Goal: Task Accomplishment & Management: Manage account settings

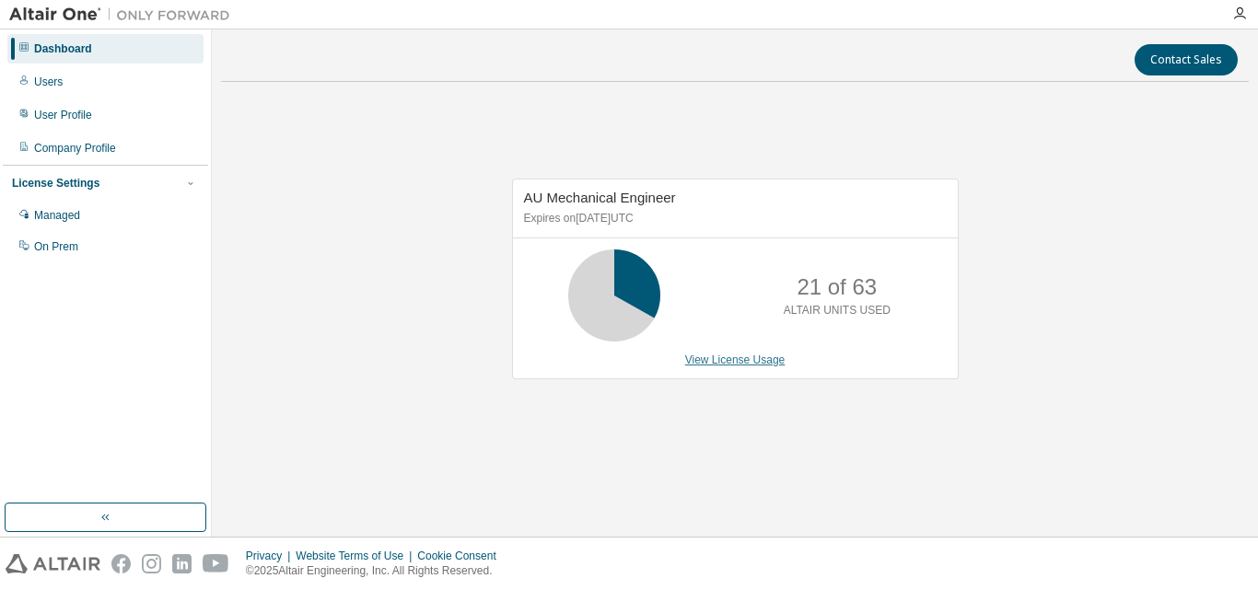
click at [734, 361] on link "View License Usage" at bounding box center [735, 360] width 100 height 13
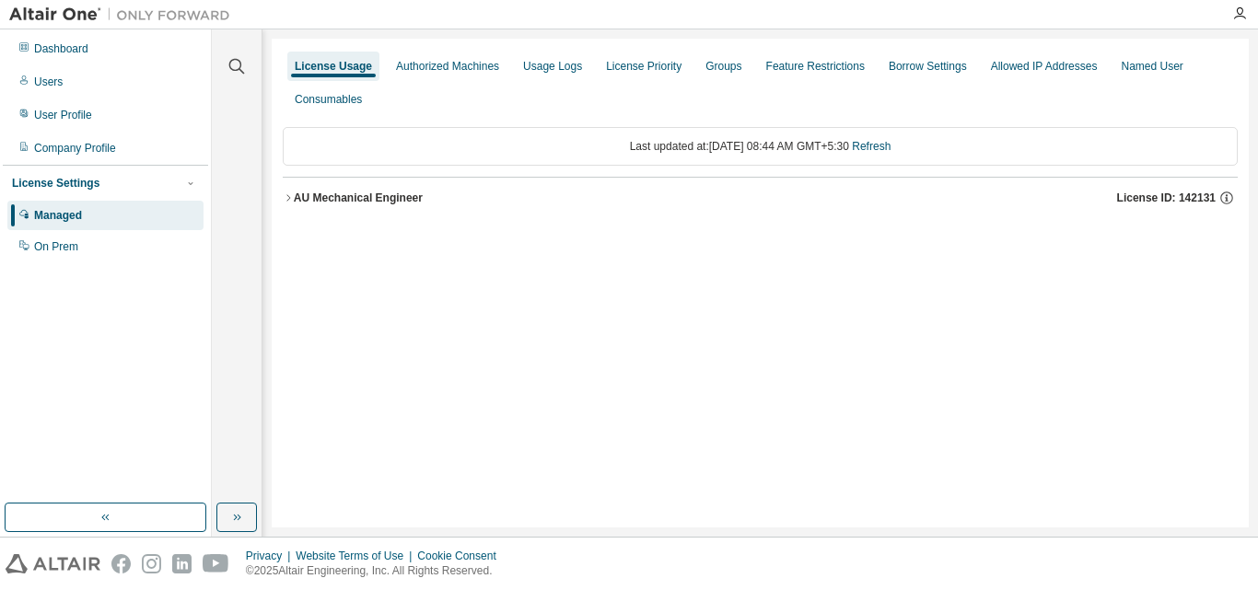
click at [342, 193] on div "AU Mechanical Engineer" at bounding box center [358, 198] width 129 height 15
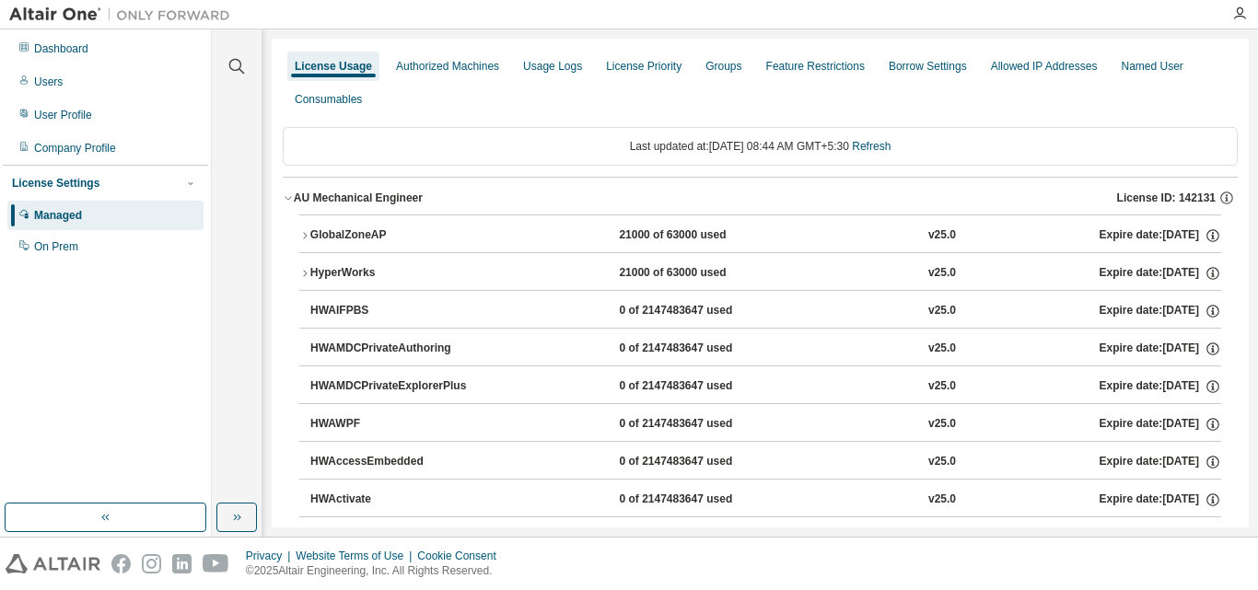
click at [378, 236] on div "GlobalZoneAP" at bounding box center [393, 235] width 166 height 17
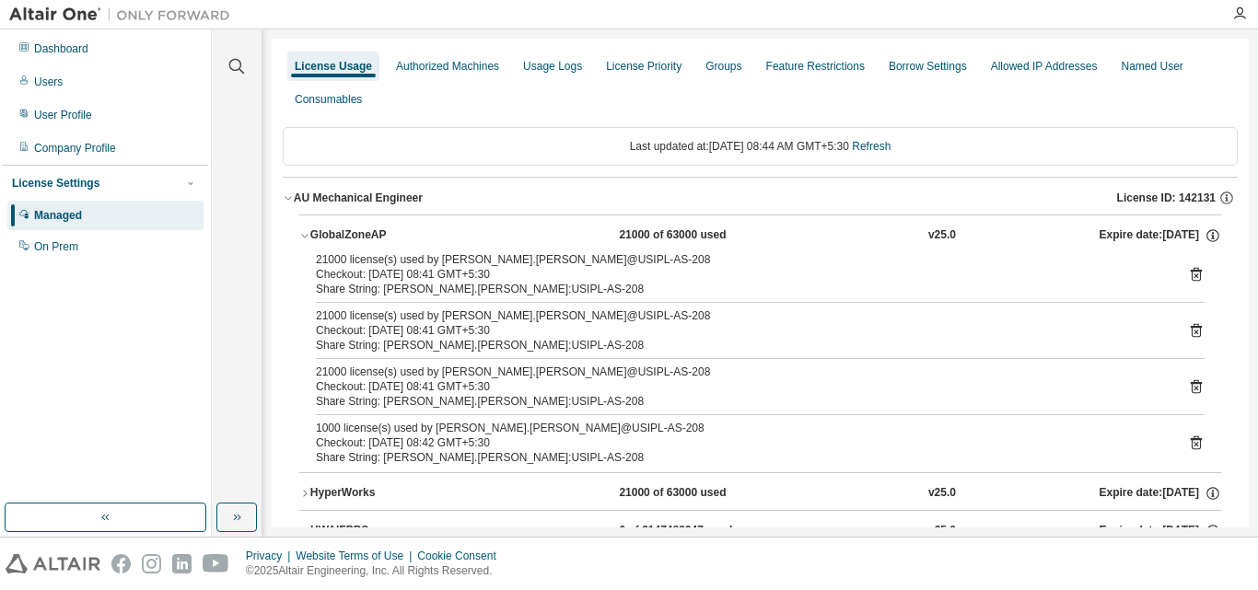
click at [378, 236] on div "GlobalZoneAP" at bounding box center [393, 235] width 166 height 17
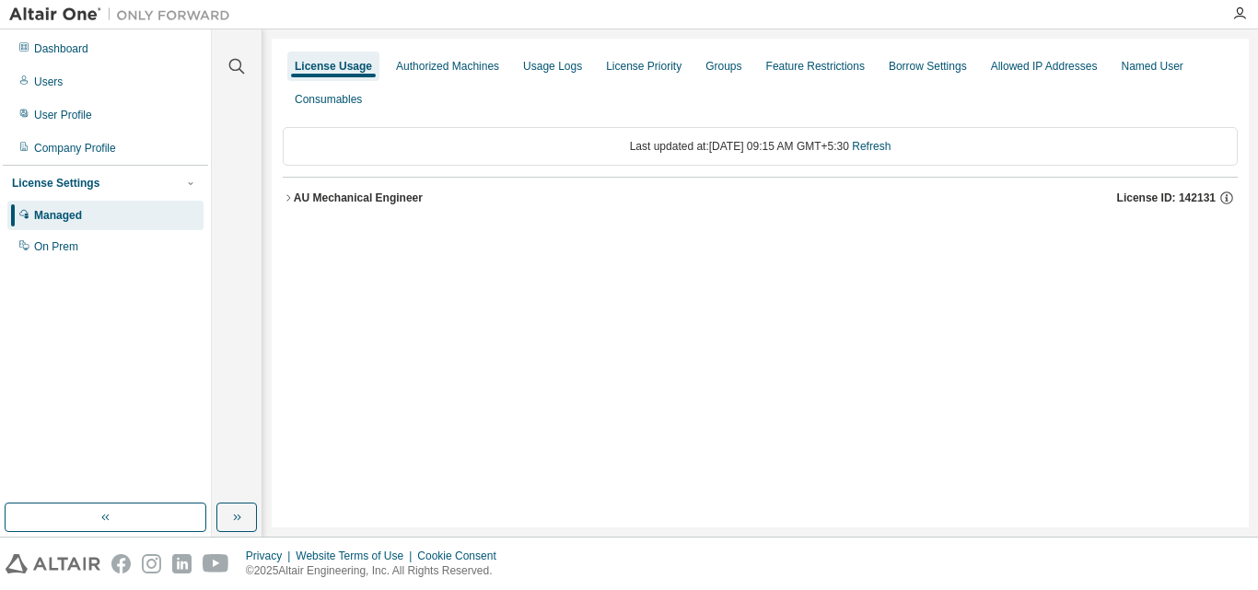
click at [342, 192] on div "AU Mechanical Engineer" at bounding box center [358, 198] width 129 height 15
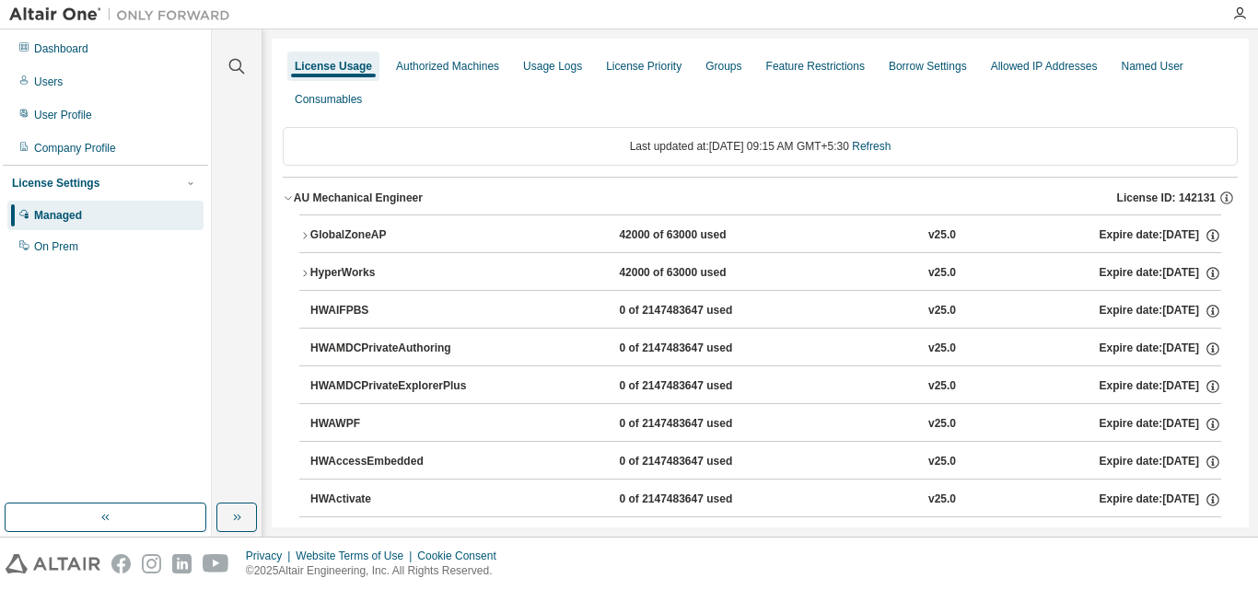
click at [392, 230] on div "GlobalZoneAP" at bounding box center [393, 235] width 166 height 17
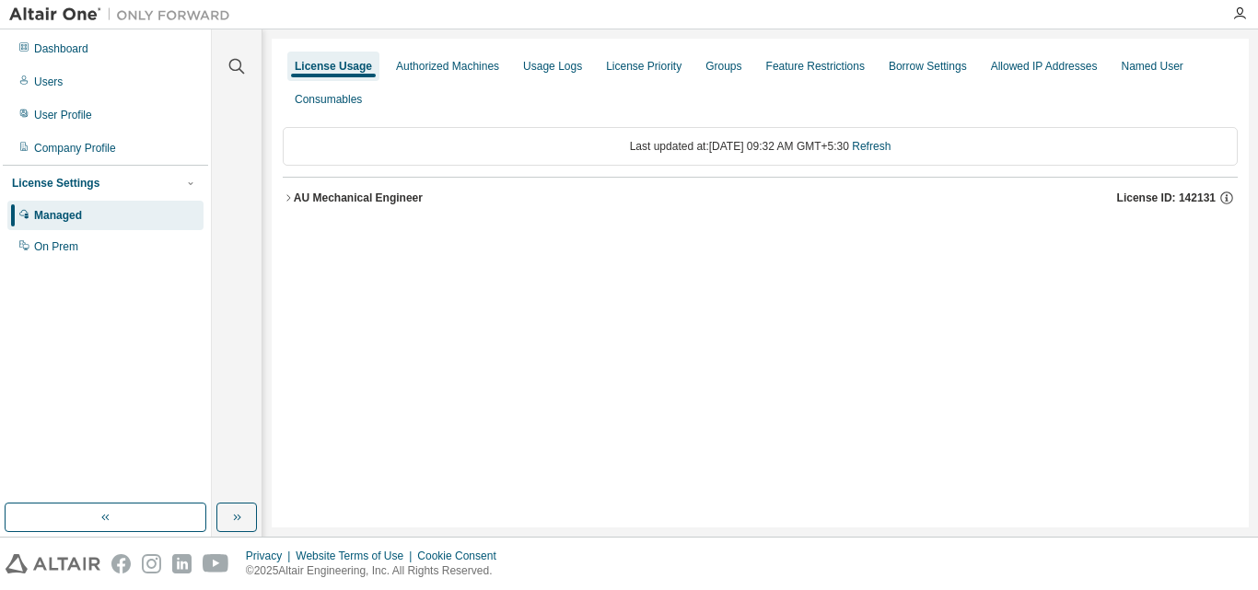
click at [357, 194] on div "AU Mechanical Engineer" at bounding box center [358, 198] width 129 height 15
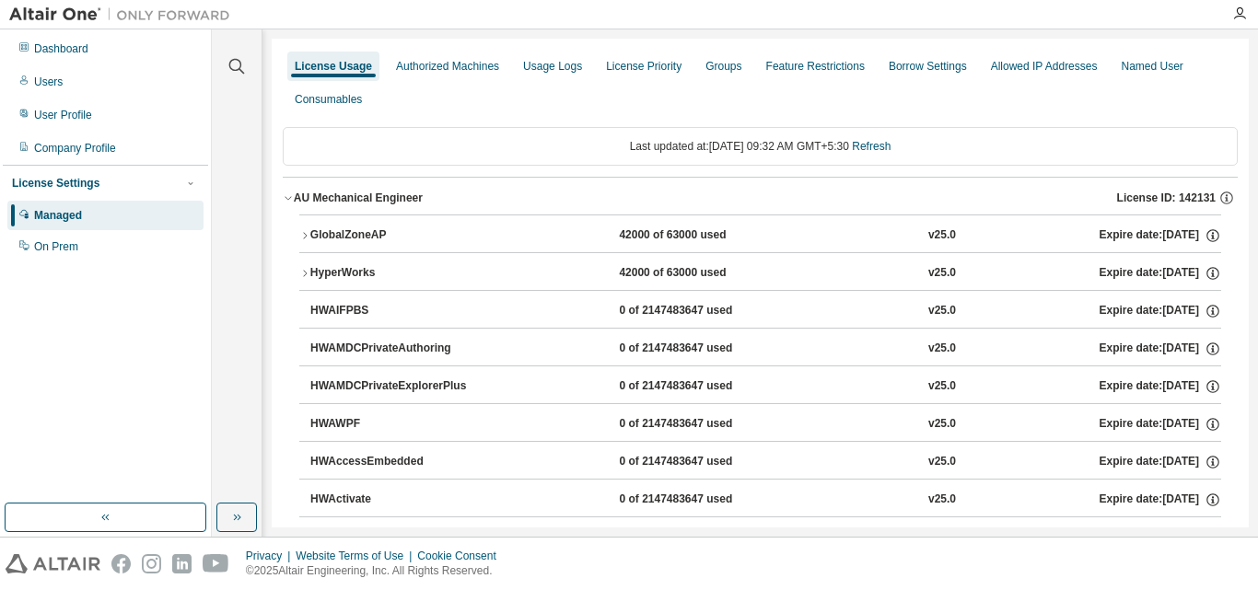
click at [370, 214] on button "AU Mechanical Engineer License ID: 142131" at bounding box center [760, 198] width 955 height 41
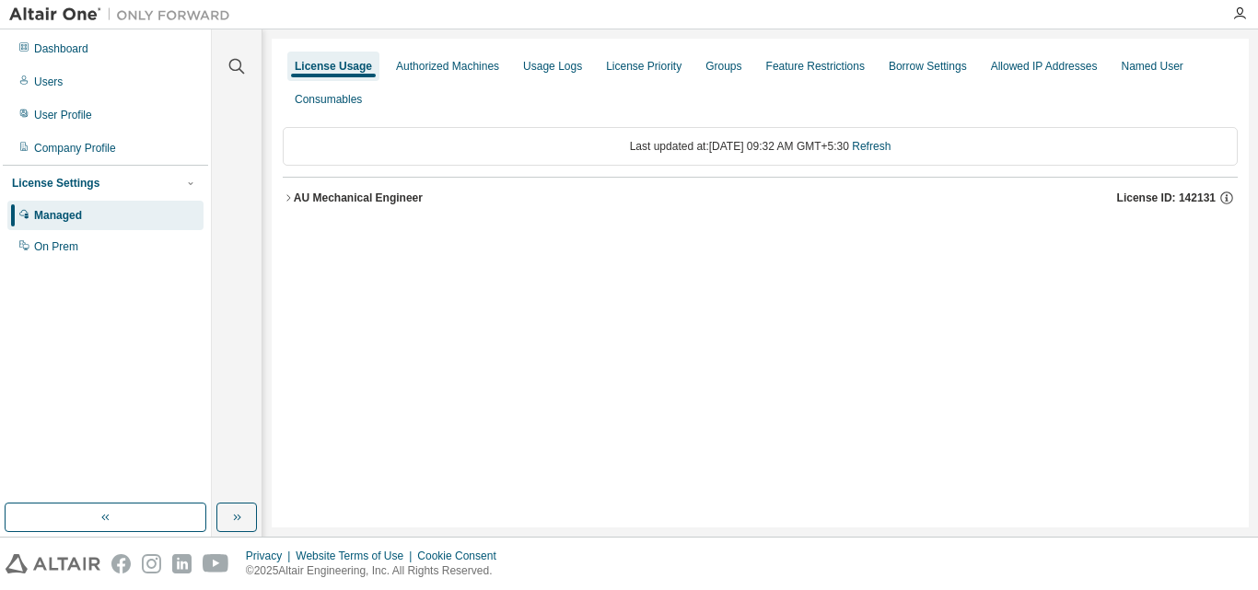
click at [390, 191] on div "AU Mechanical Engineer" at bounding box center [358, 198] width 129 height 15
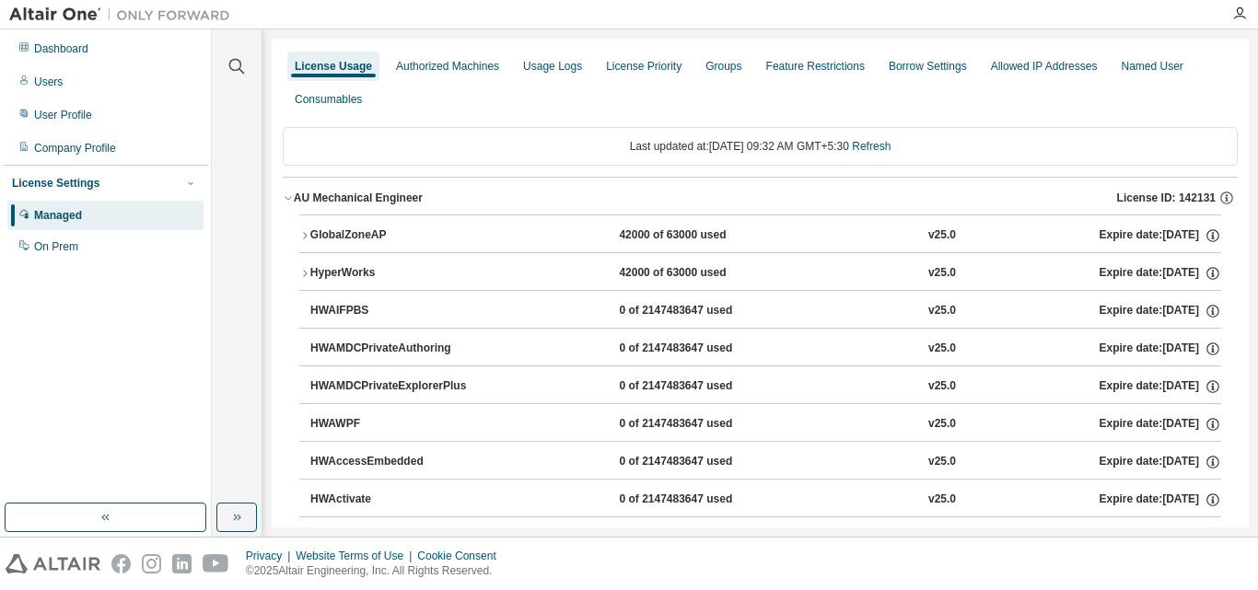
click at [376, 231] on div "GlobalZoneAP" at bounding box center [393, 235] width 166 height 17
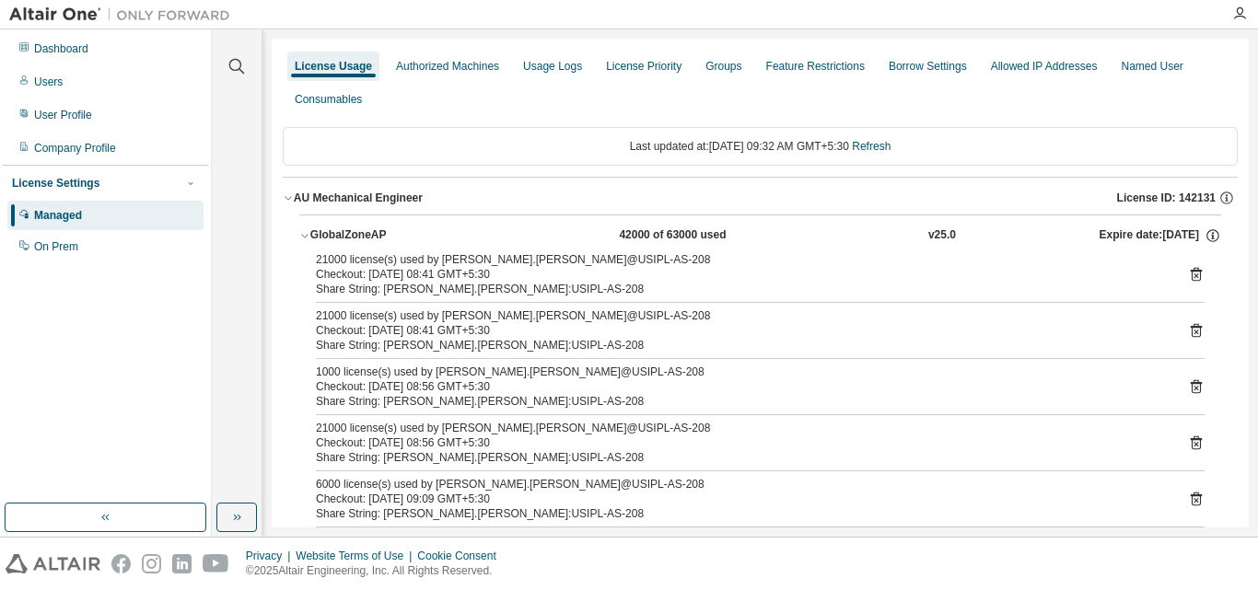
click at [332, 228] on div "GlobalZoneAP" at bounding box center [393, 235] width 166 height 17
